Goal: Task Accomplishment & Management: Manage account settings

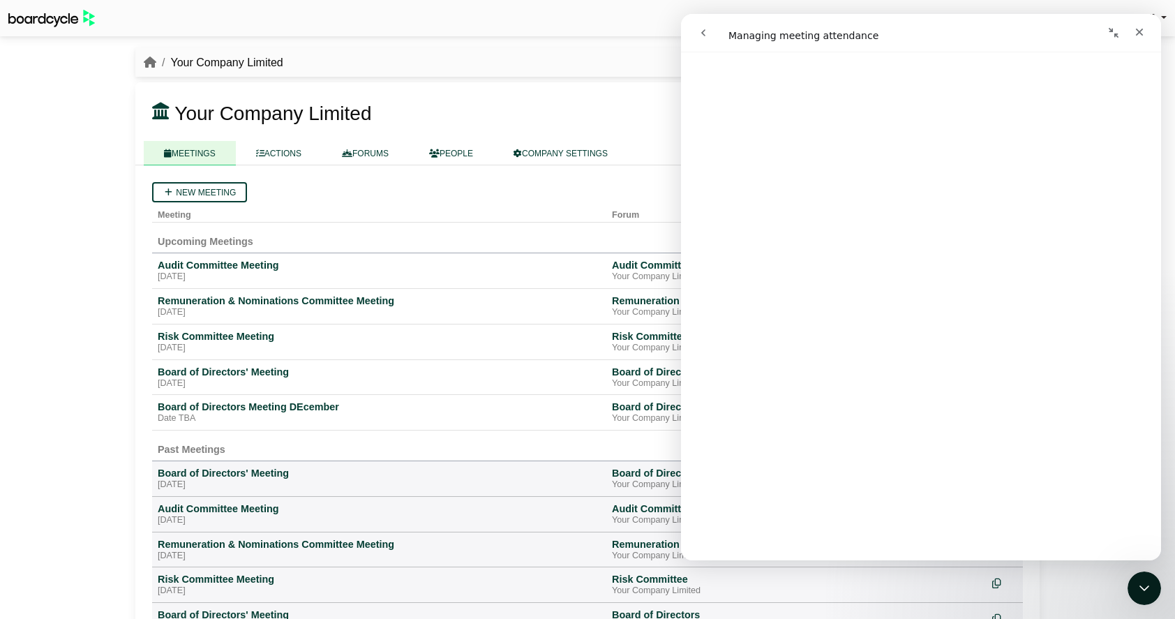
scroll to position [4893, 0]
click at [1145, 31] on div "Close" at bounding box center [1139, 32] width 25 height 25
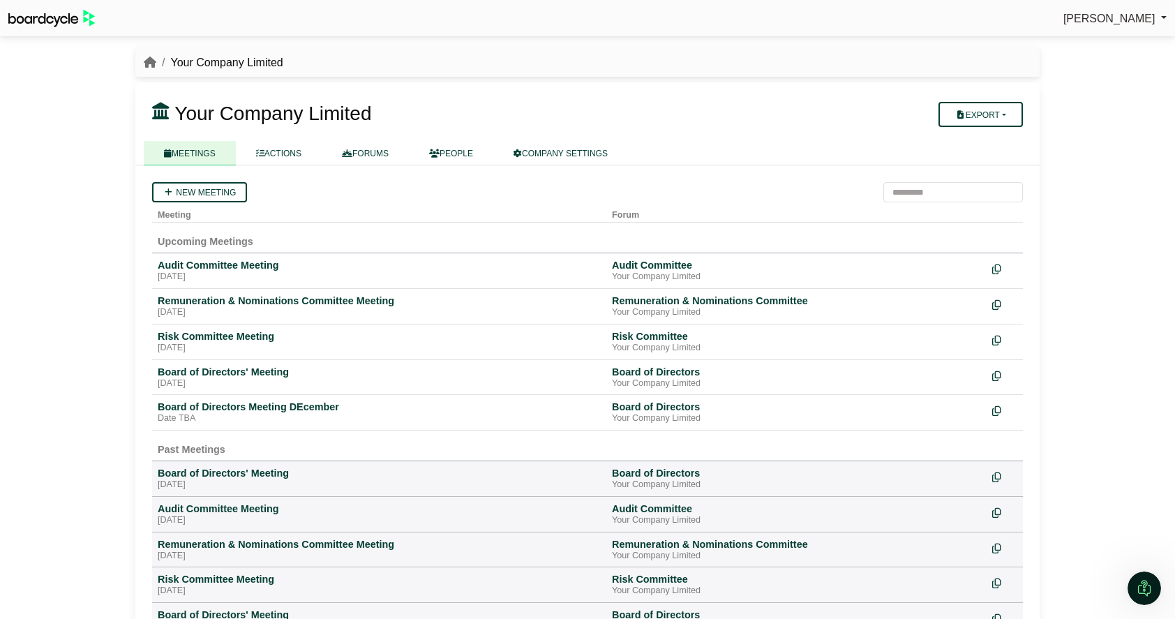
scroll to position [0, 0]
click at [188, 405] on div "Board of Directors Meeting DEcember" at bounding box center [379, 407] width 443 height 13
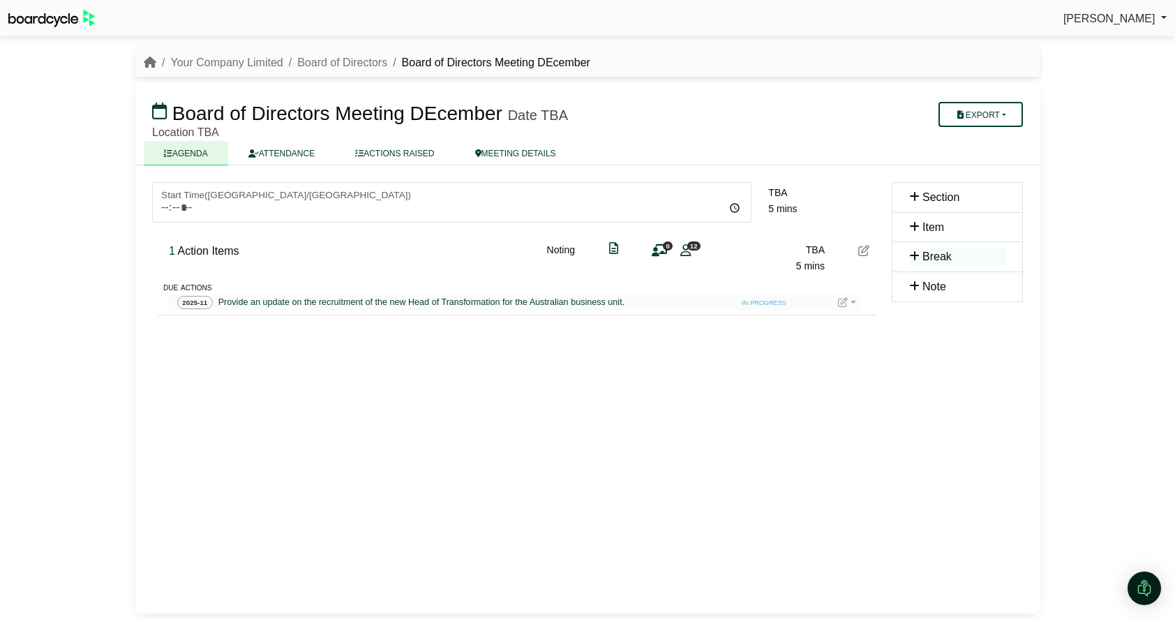
click at [200, 251] on span "Action Items" at bounding box center [207, 251] width 61 height 12
click at [225, 248] on span "Action Items" at bounding box center [207, 251] width 61 height 12
click at [171, 248] on span "1" at bounding box center [172, 251] width 6 height 12
click at [313, 252] on div "* Action Items Noting 0 12 TBA 5 mins" at bounding box center [519, 252] width 712 height 54
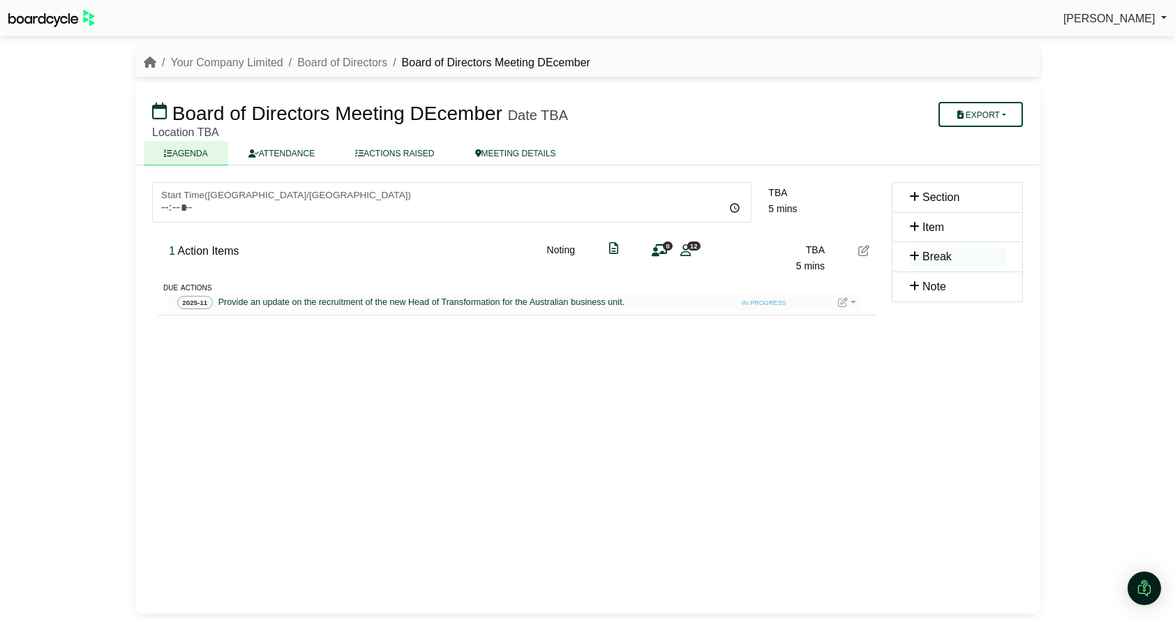
click at [225, 255] on span "Action Items" at bounding box center [207, 251] width 61 height 12
click at [863, 252] on icon at bounding box center [863, 250] width 11 height 11
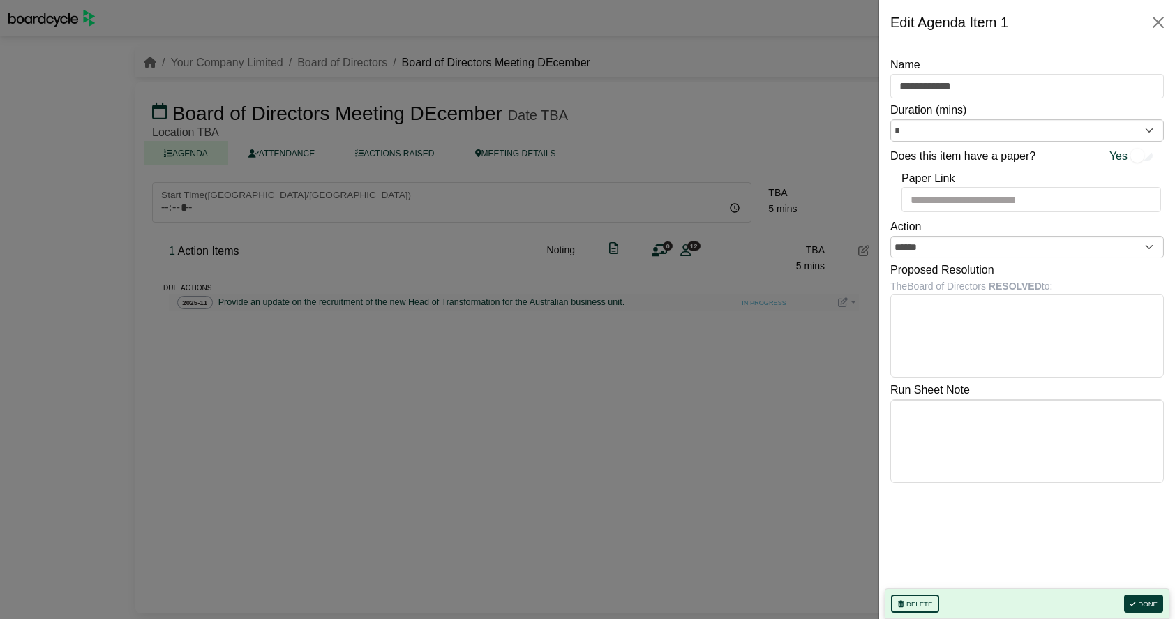
click at [863, 252] on div at bounding box center [587, 309] width 1175 height 619
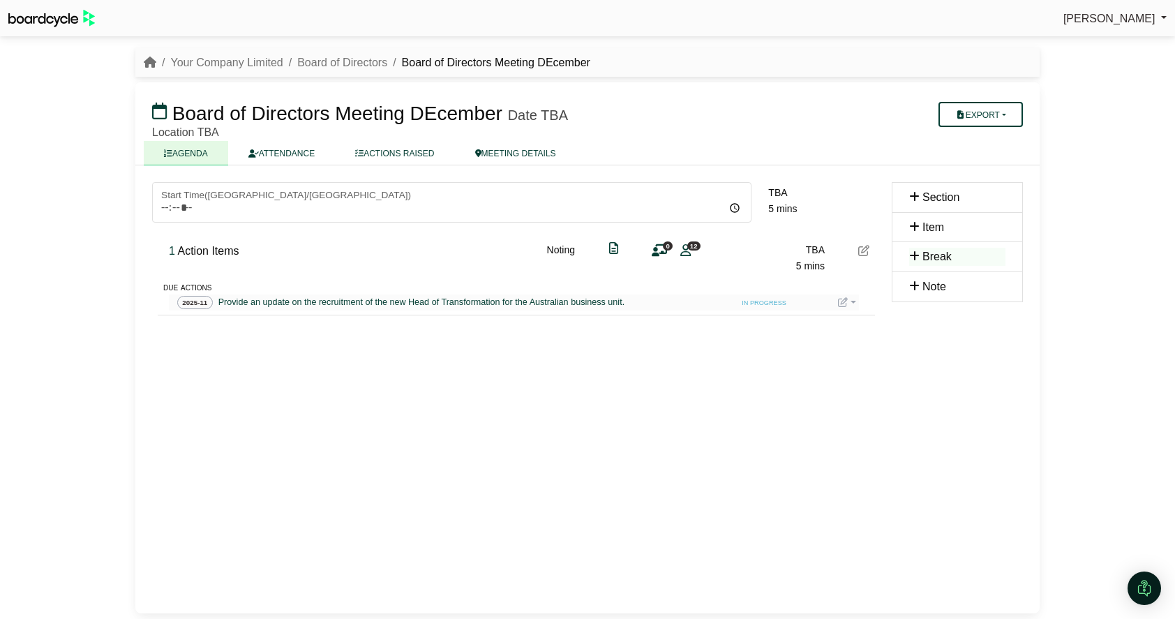
click at [47, 232] on div "[PERSON_NAME] Sign Out Your Company Limited Board of Directors Board of Directo…" at bounding box center [587, 309] width 1175 height 619
